Goal: Navigation & Orientation: Go to known website

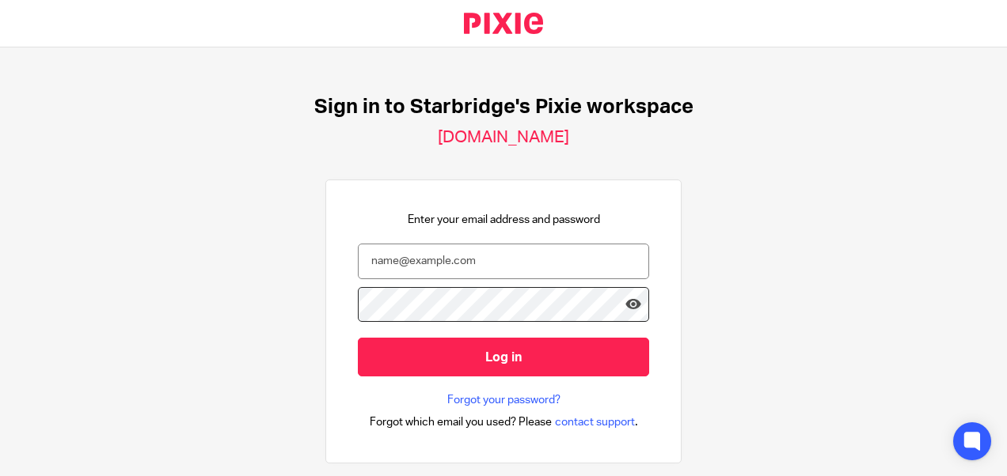
click at [91, 476] on html "Sign in to Starbridge's Pixie workspace 1stclassaccounts.usepixie.net Enter you…" at bounding box center [503, 238] width 1007 height 476
click at [425, 267] on input "email" at bounding box center [503, 262] width 291 height 36
paste input "vaibhav.solanki@confiancebizsol.com"
type input "vaibhav.solanki@confiancebizsol.com"
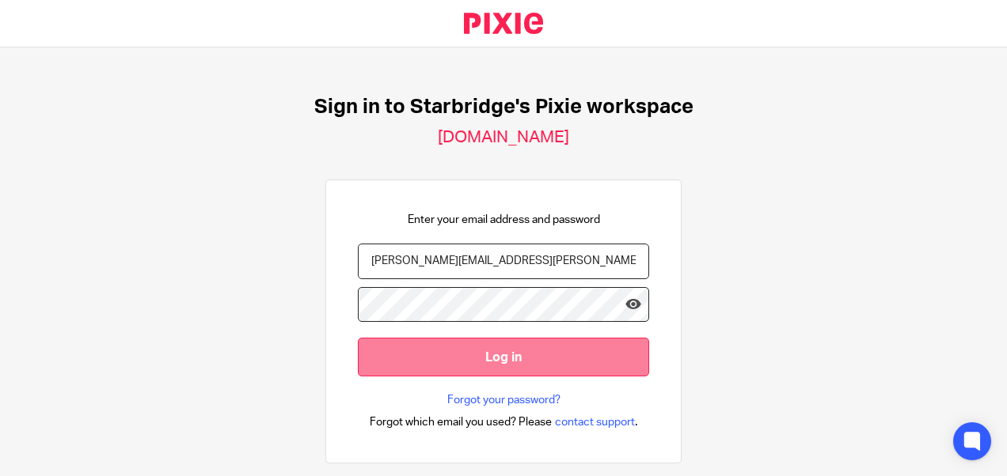
click at [526, 347] on input "Log in" at bounding box center [503, 357] width 291 height 39
